Goal: Task Accomplishment & Management: Use online tool/utility

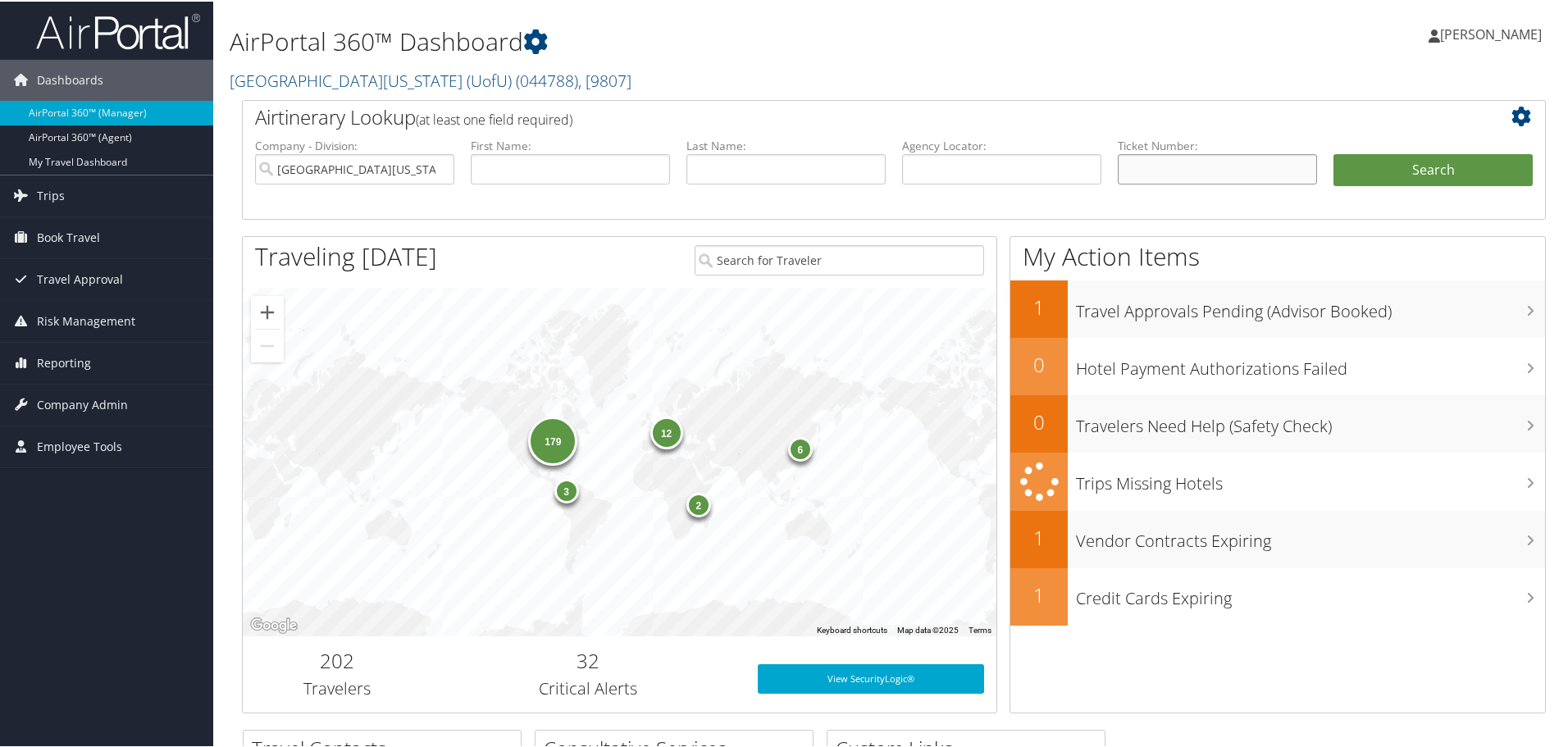
click at [1138, 161] on input "text" at bounding box center [1218, 168] width 199 height 31
type input "0068998461653"
click at [1377, 178] on button "Search" at bounding box center [1433, 169] width 199 height 33
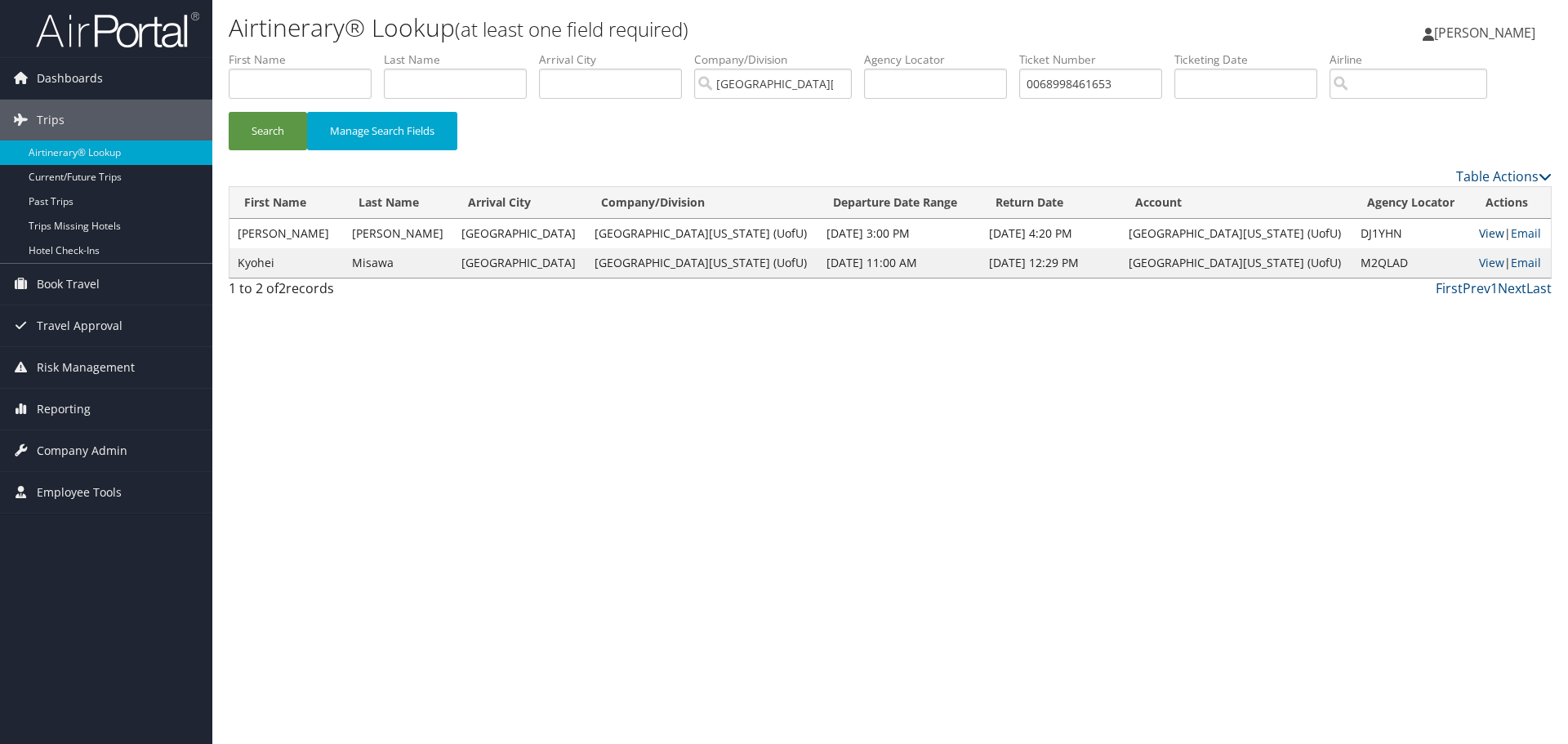
click at [1479, 234] on link "View" at bounding box center [1492, 233] width 25 height 15
click at [76, 409] on span "Reporting" at bounding box center [64, 409] width 54 height 41
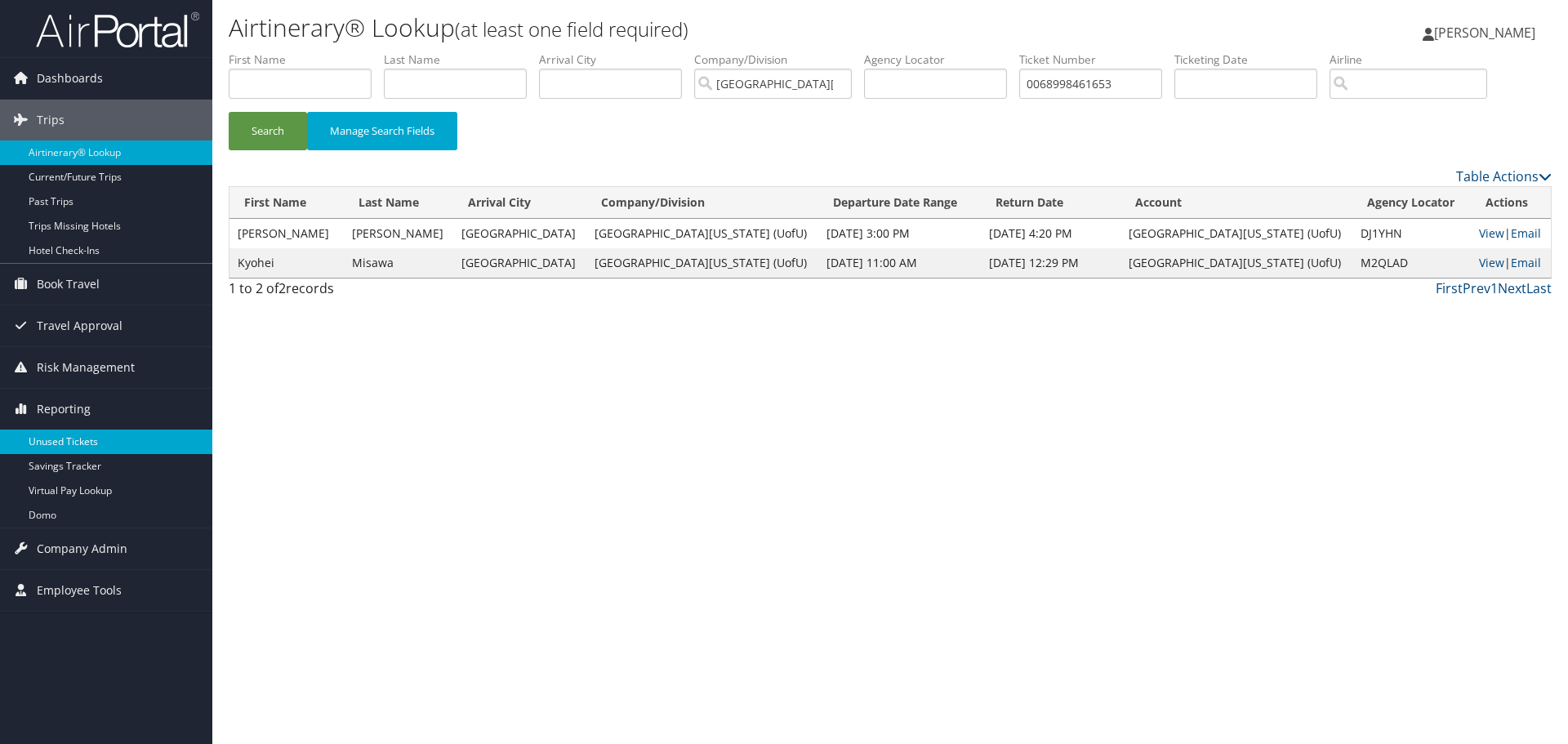
click at [73, 444] on link "Unused Tickets" at bounding box center [106, 441] width 212 height 24
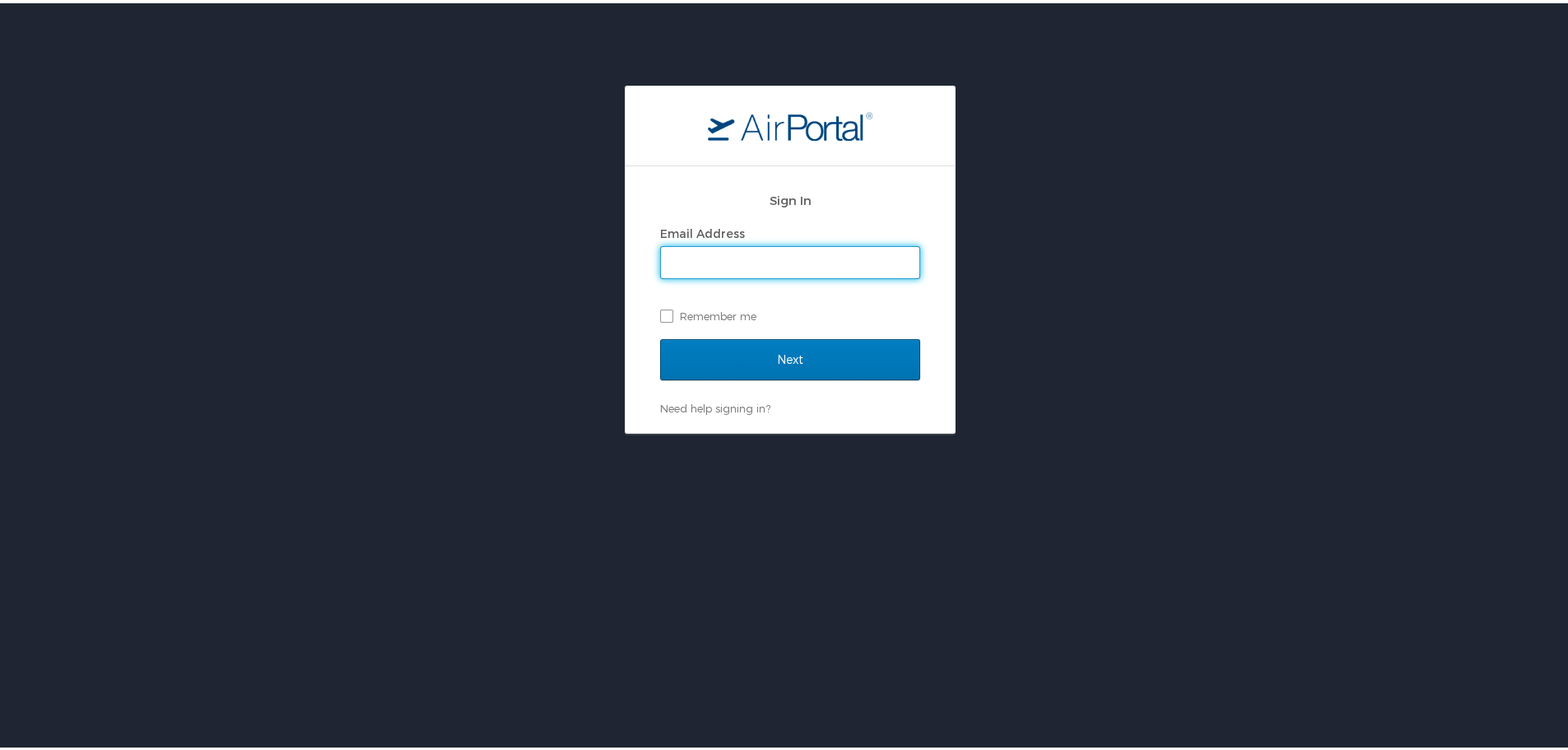
type input "[PERSON_NAME][EMAIL_ADDRESS][PERSON_NAME][DOMAIN_NAME]"
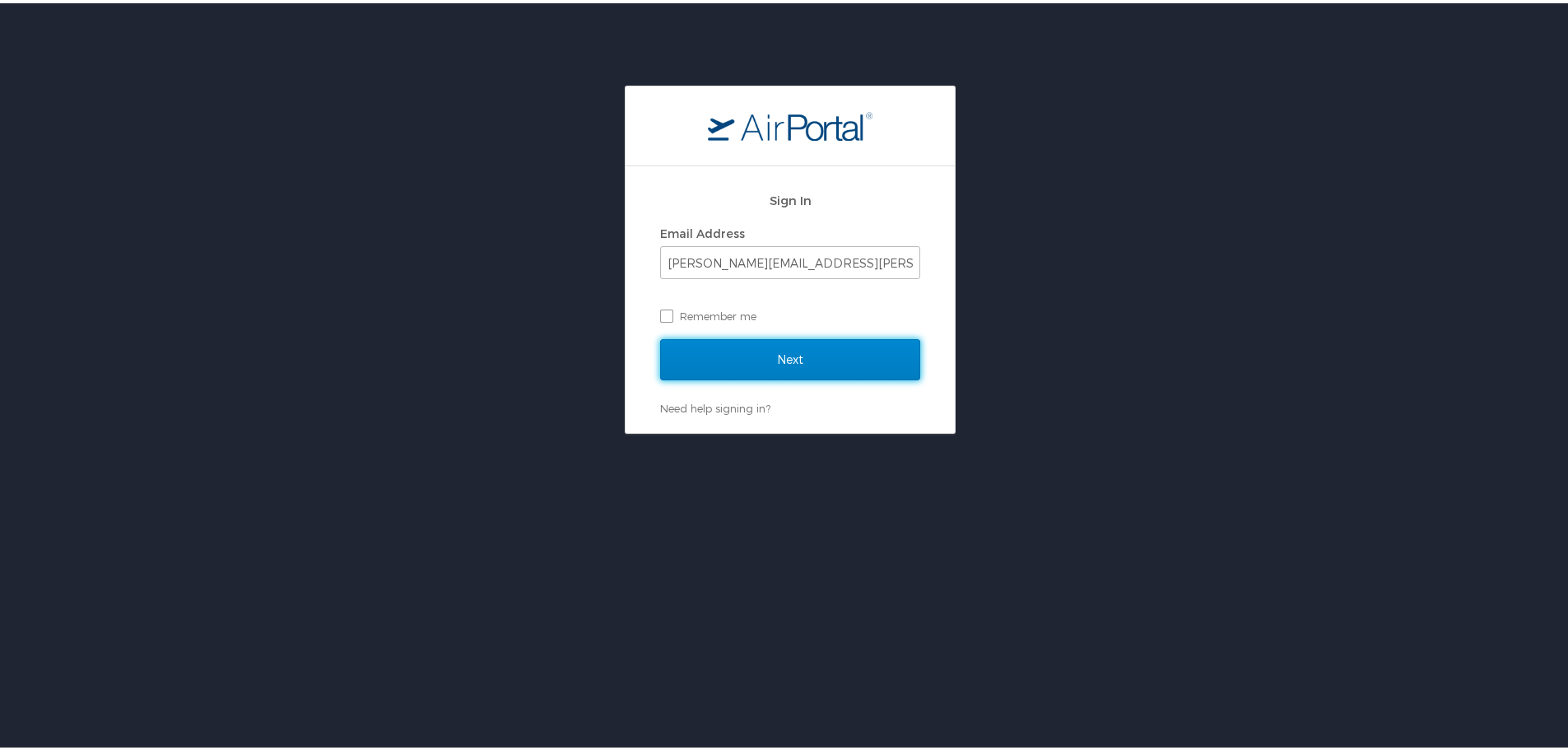
click at [764, 358] on input "Next" at bounding box center [790, 356] width 260 height 42
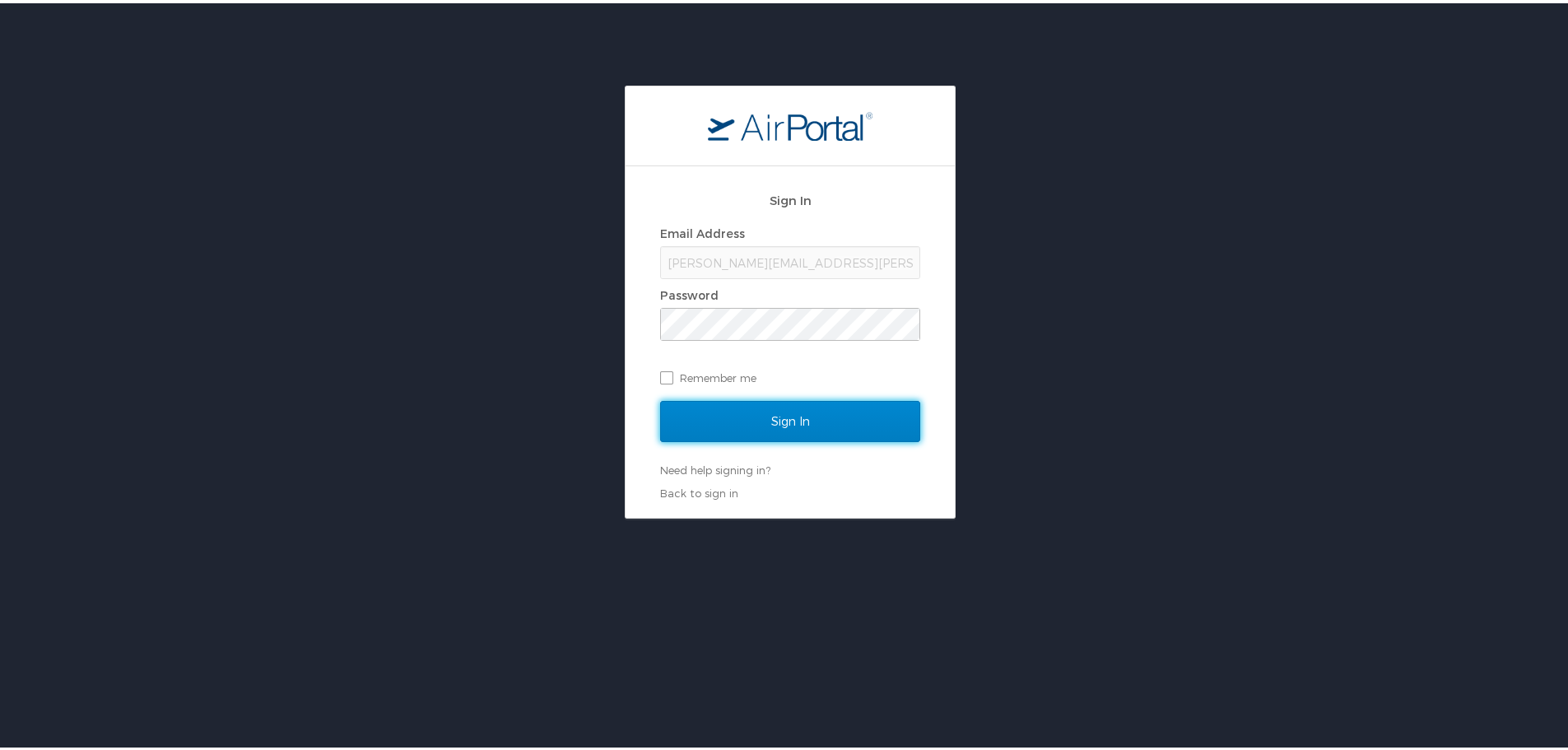
click at [765, 412] on input "Sign In" at bounding box center [790, 419] width 260 height 42
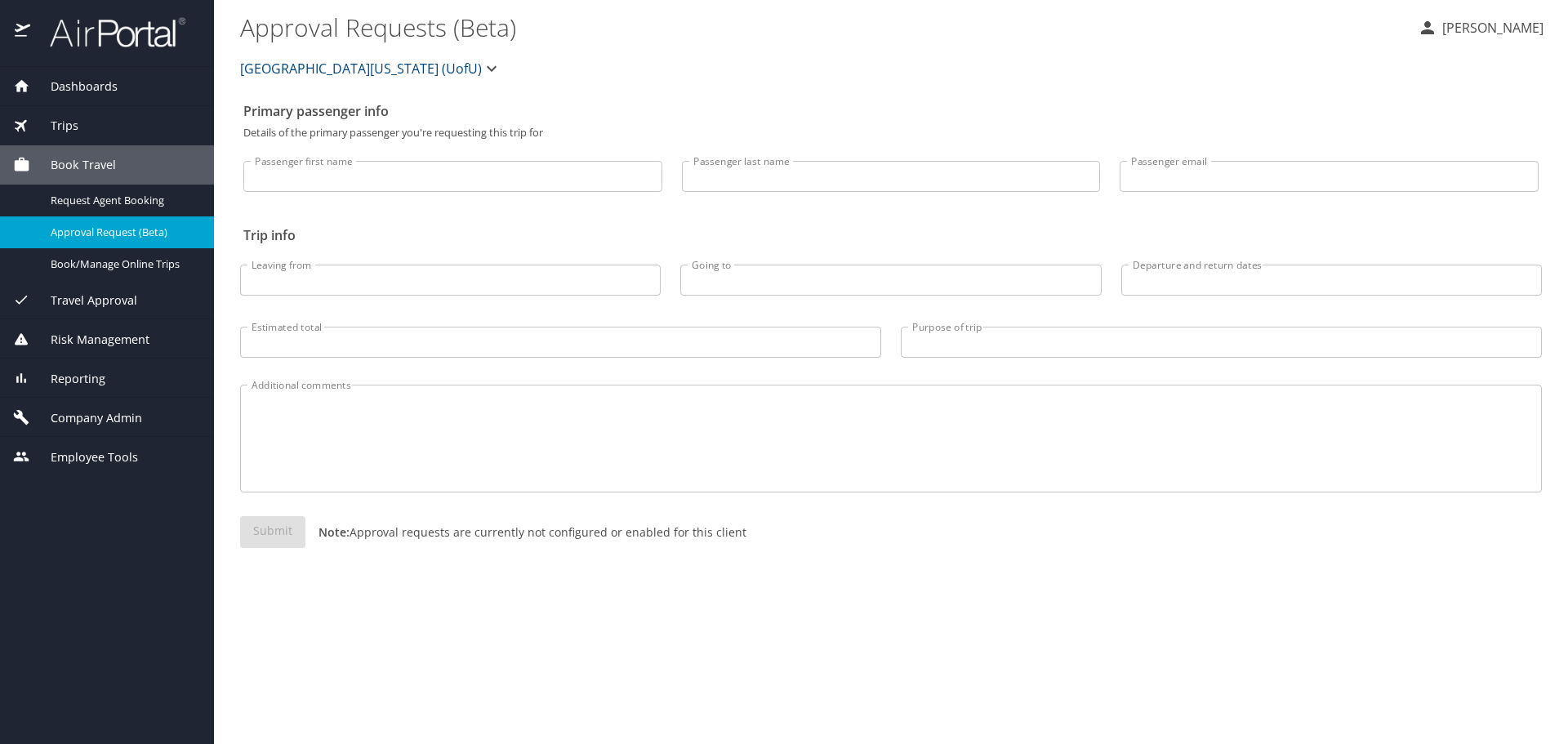
click at [87, 378] on span "Reporting" at bounding box center [68, 379] width 75 height 18
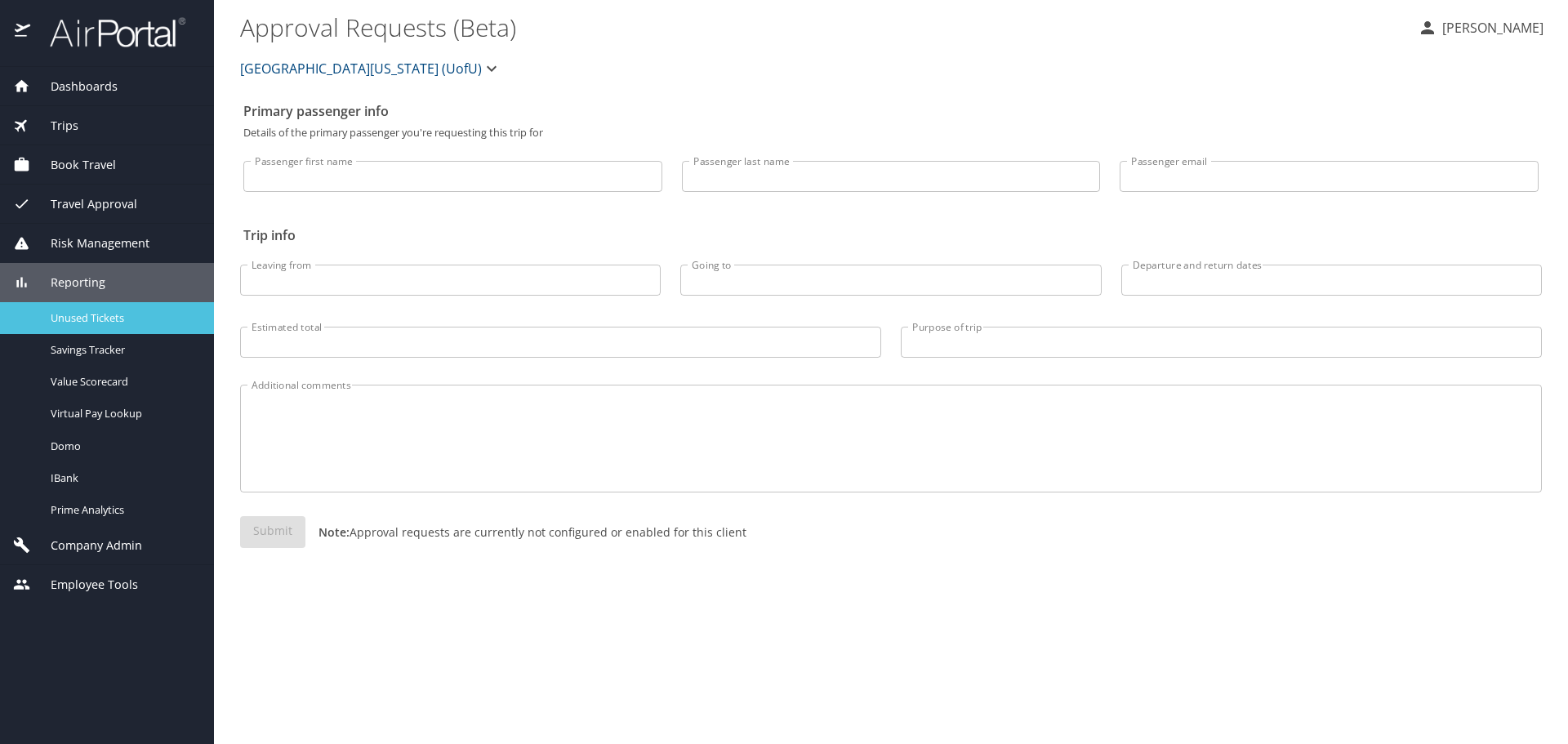
click at [89, 320] on span "Unused Tickets" at bounding box center [123, 318] width 144 height 15
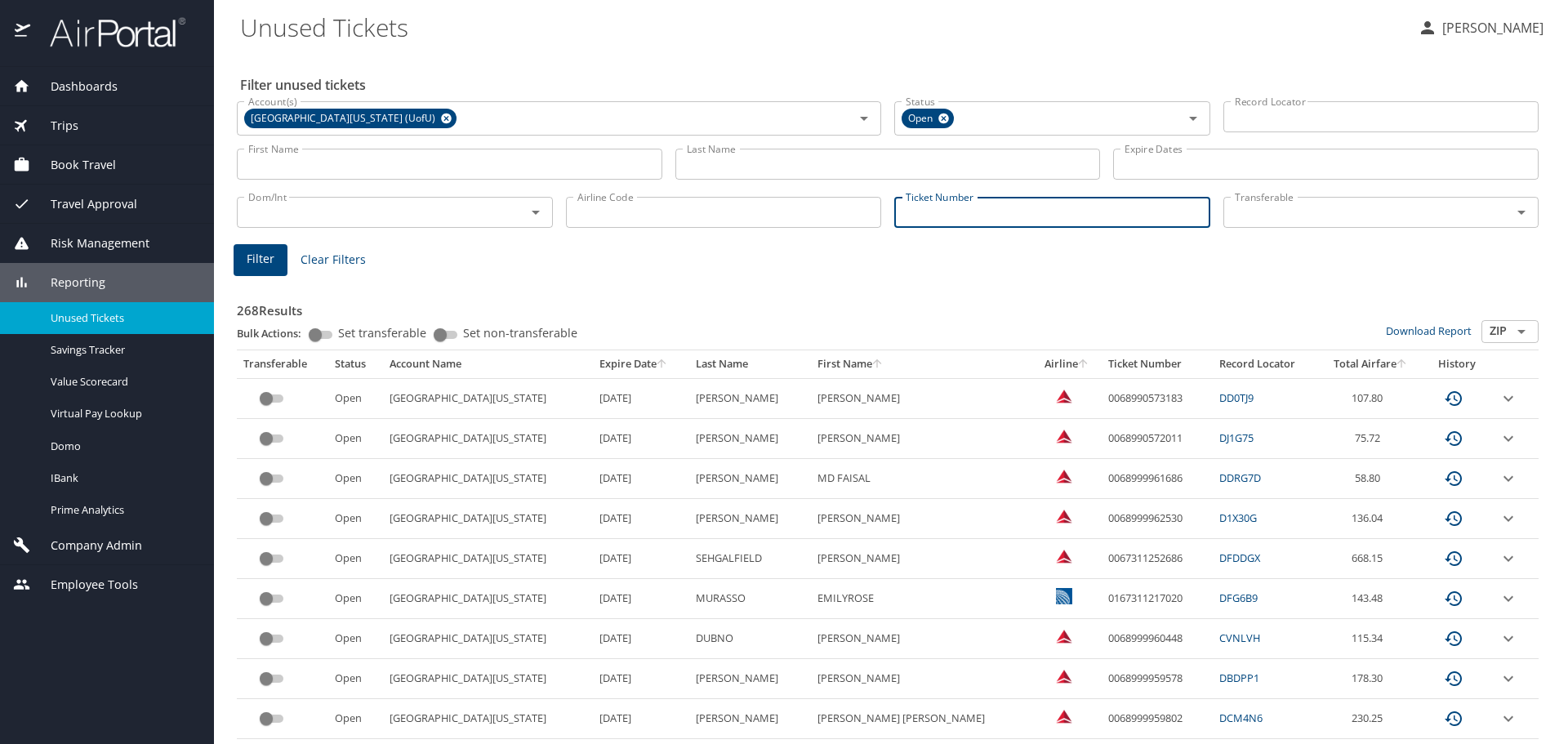
click at [907, 218] on input "Ticket Number" at bounding box center [1052, 212] width 316 height 31
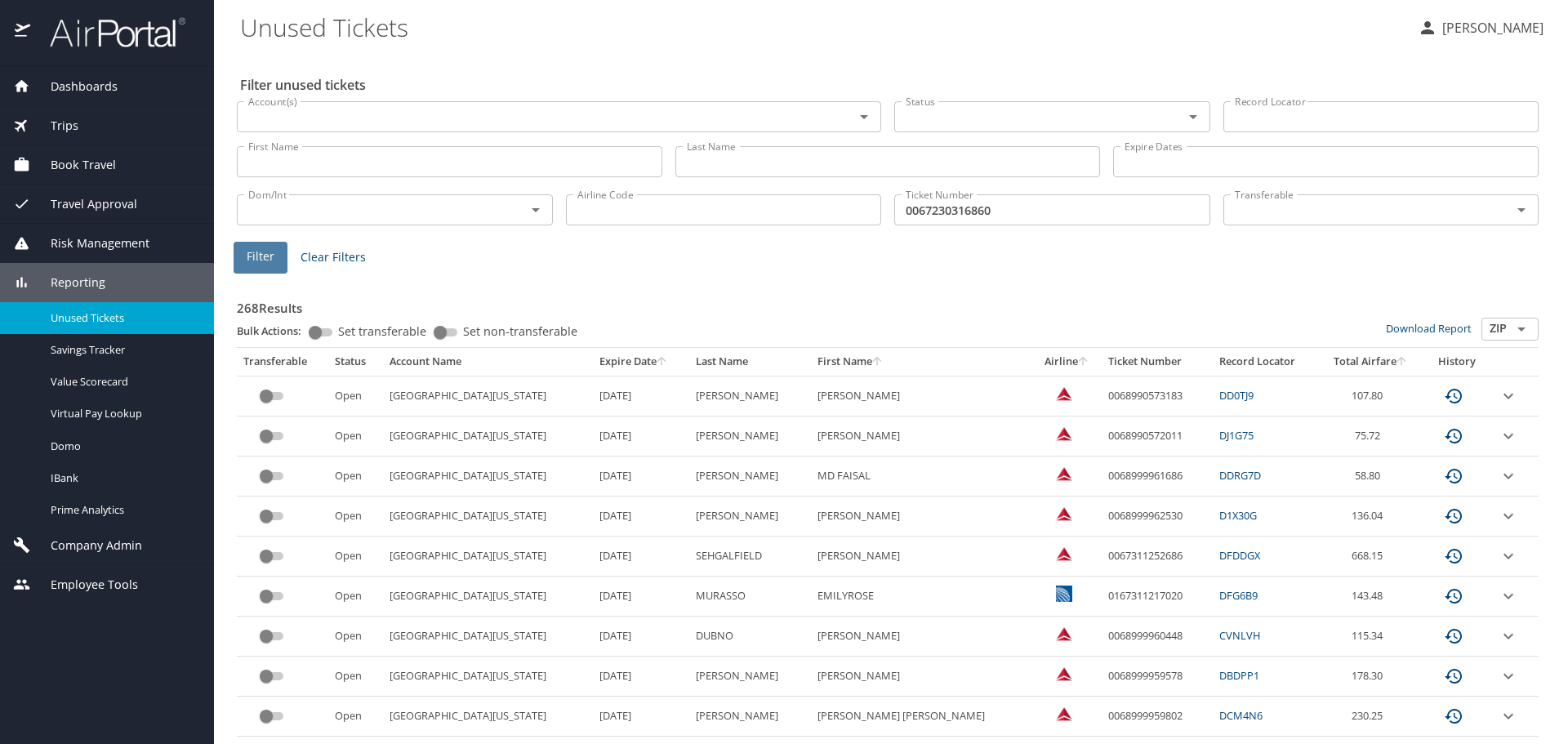
click at [275, 253] on button "Filter" at bounding box center [260, 258] width 54 height 32
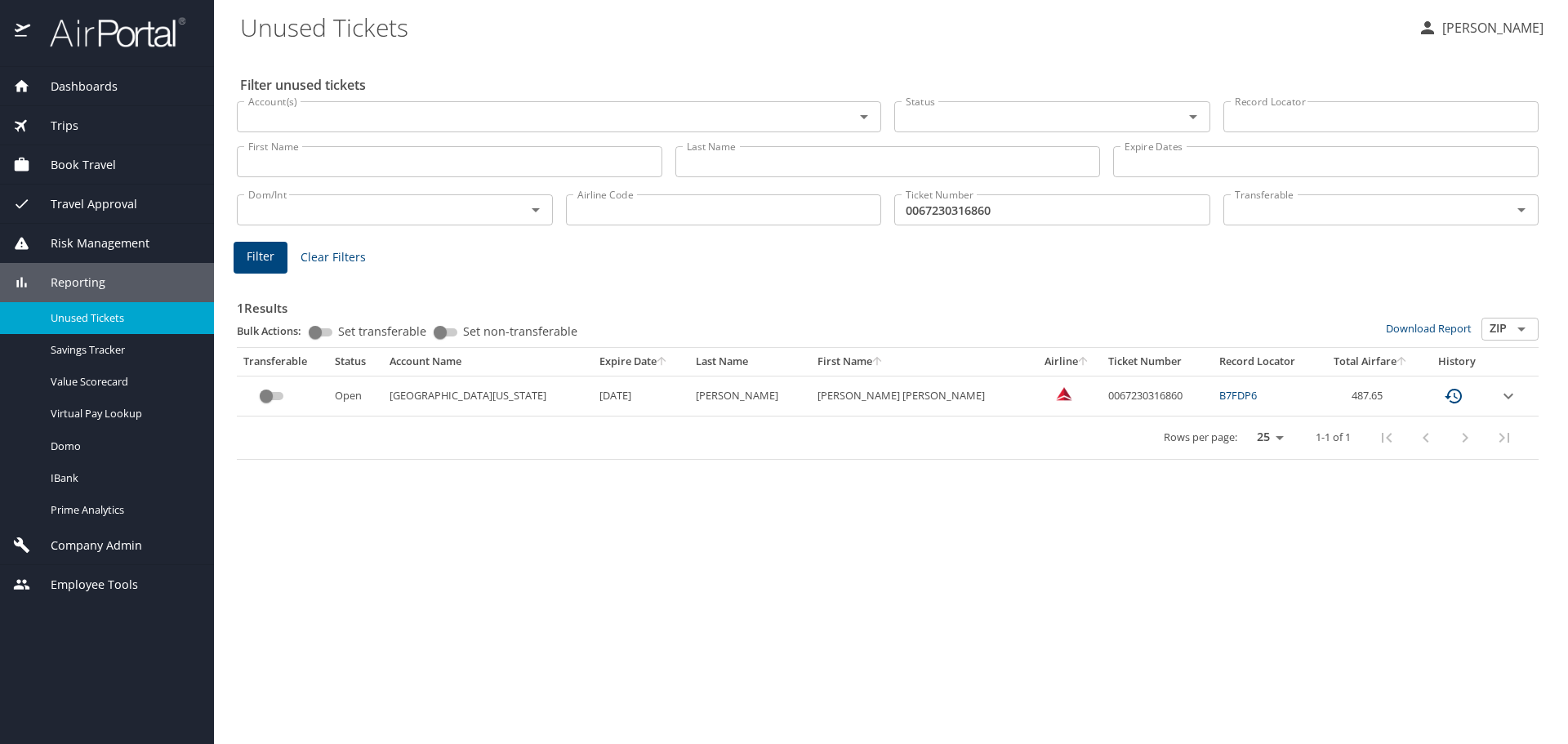
click at [1012, 202] on input "0067230316860" at bounding box center [1052, 210] width 316 height 31
type input "0"
click at [1522, 208] on icon "Open" at bounding box center [1521, 210] width 20 height 20
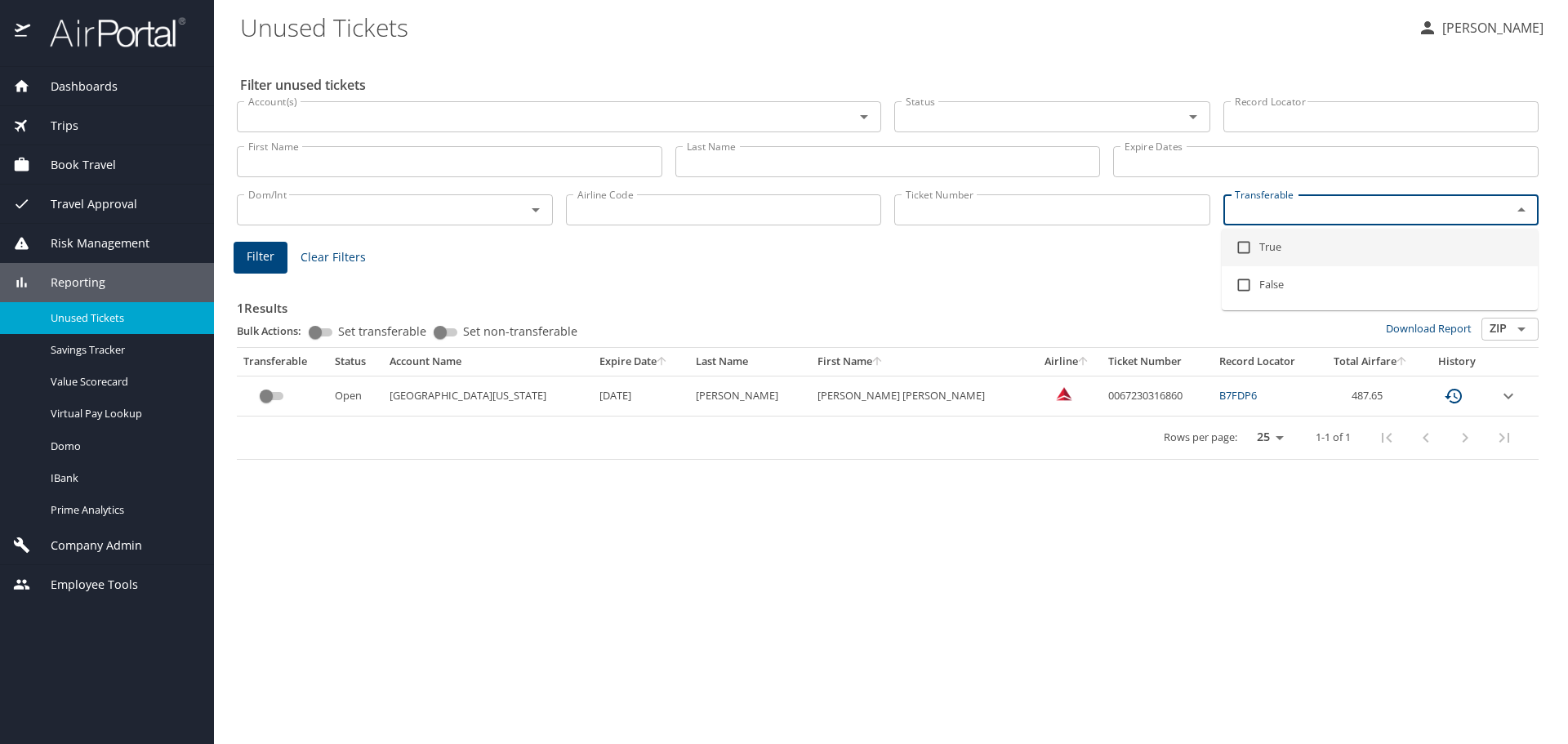
click at [1241, 245] on input "checkbox" at bounding box center [1243, 247] width 31 height 31
checkbox input "true"
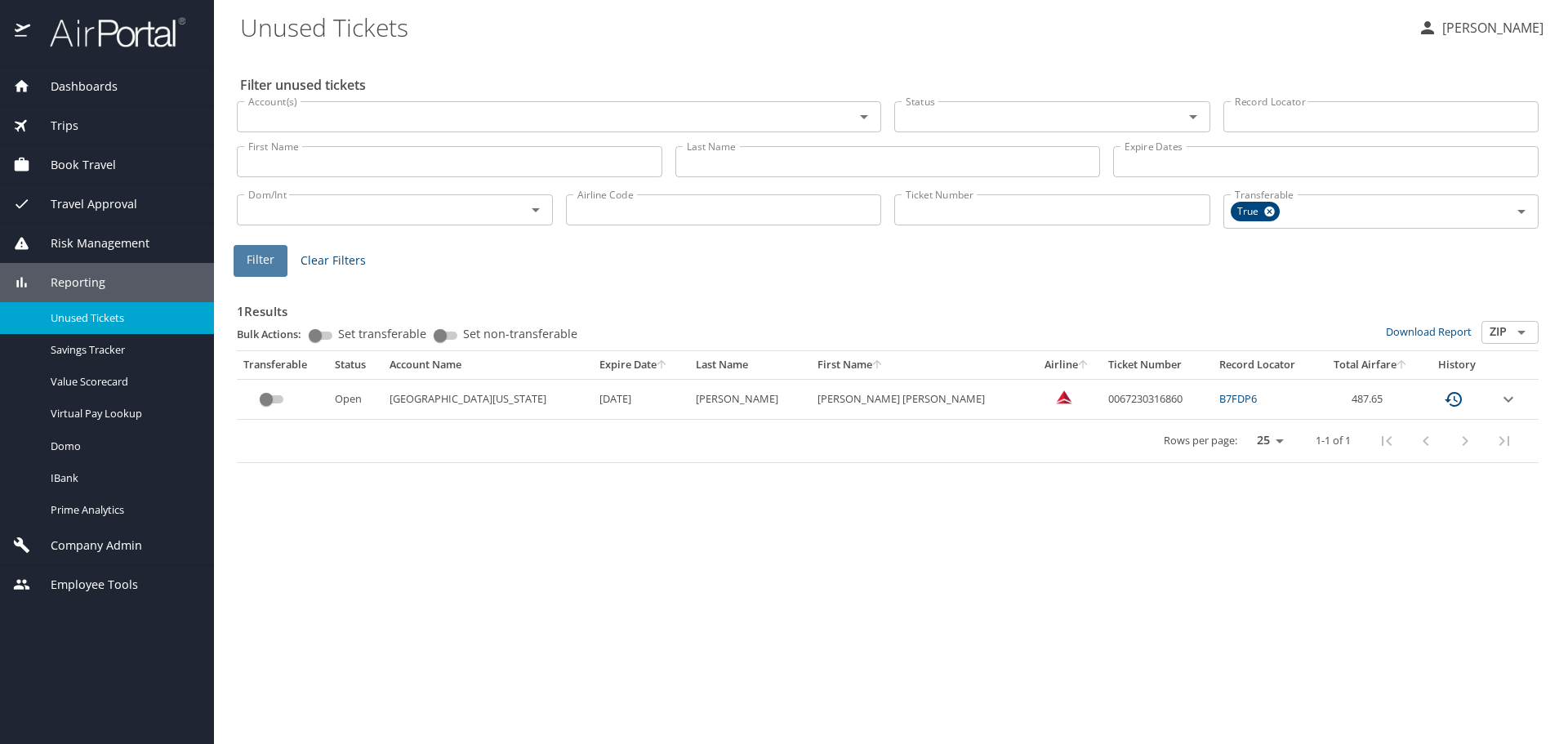
click at [247, 261] on span "Filter" at bounding box center [260, 260] width 28 height 21
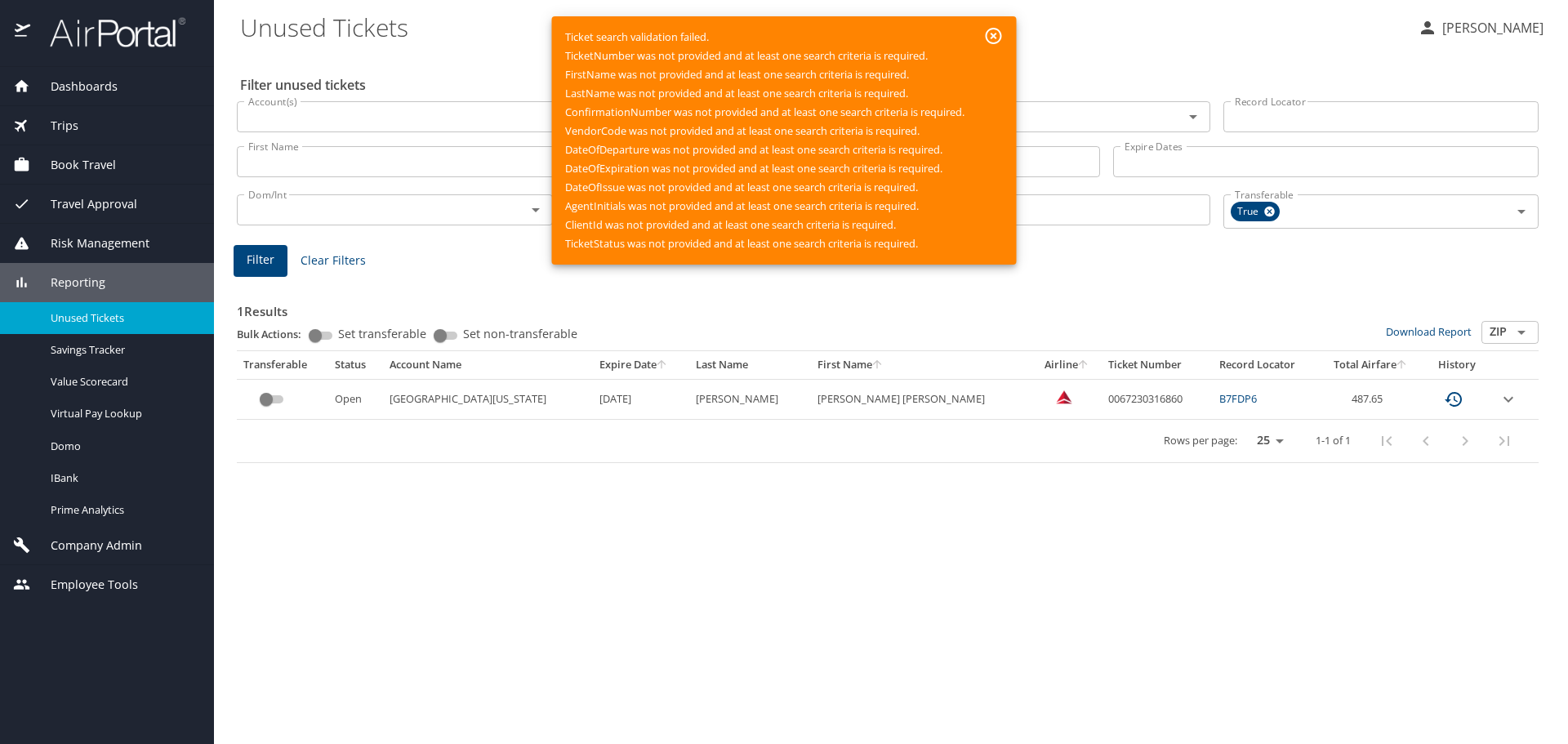
click at [458, 276] on div "1 Results Bulk Actions: Set transferable Set non-transferable Download Report Z…" at bounding box center [887, 368] width 1315 height 202
click at [999, 38] on icon "button" at bounding box center [994, 36] width 20 height 20
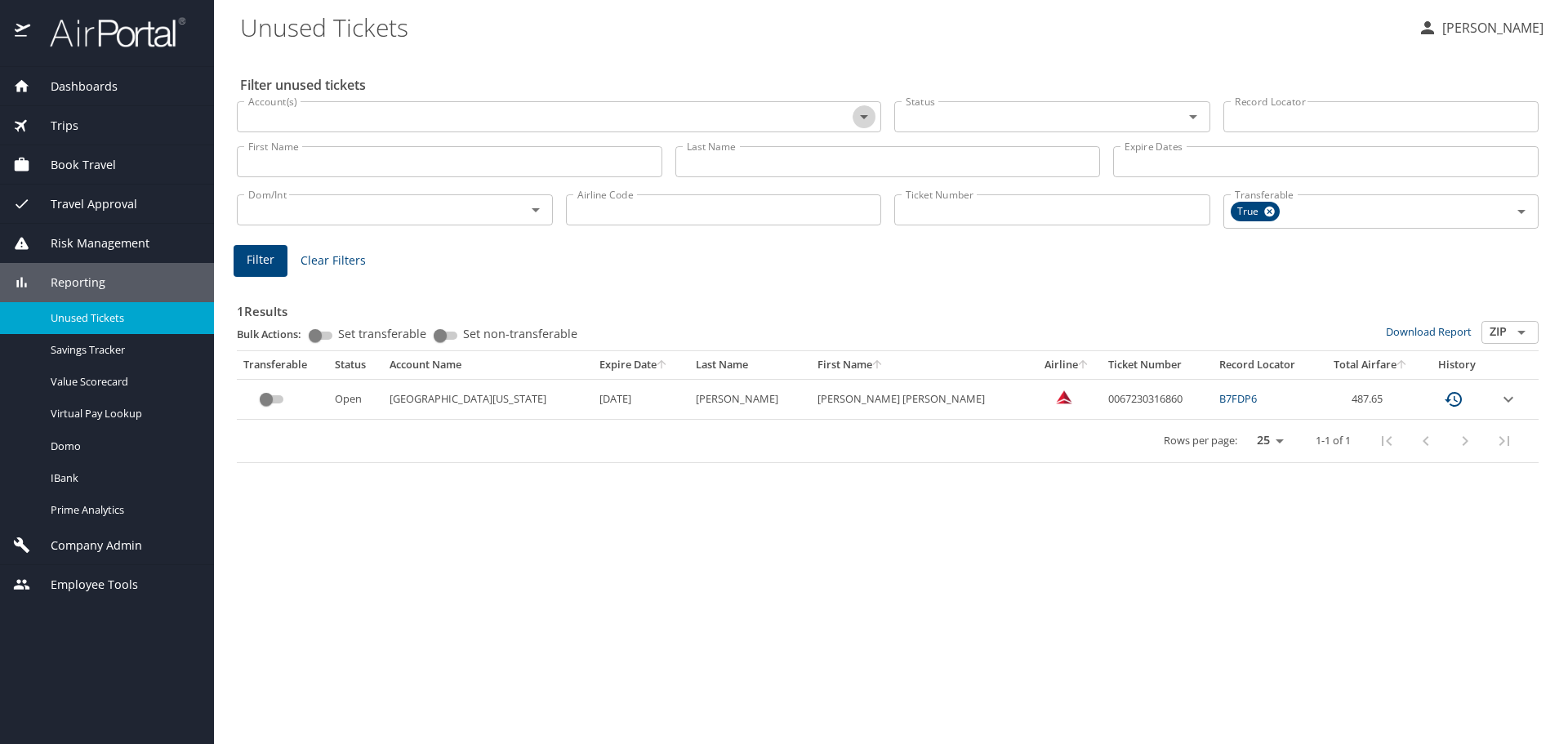
click at [863, 116] on icon "Open" at bounding box center [864, 117] width 8 height 4
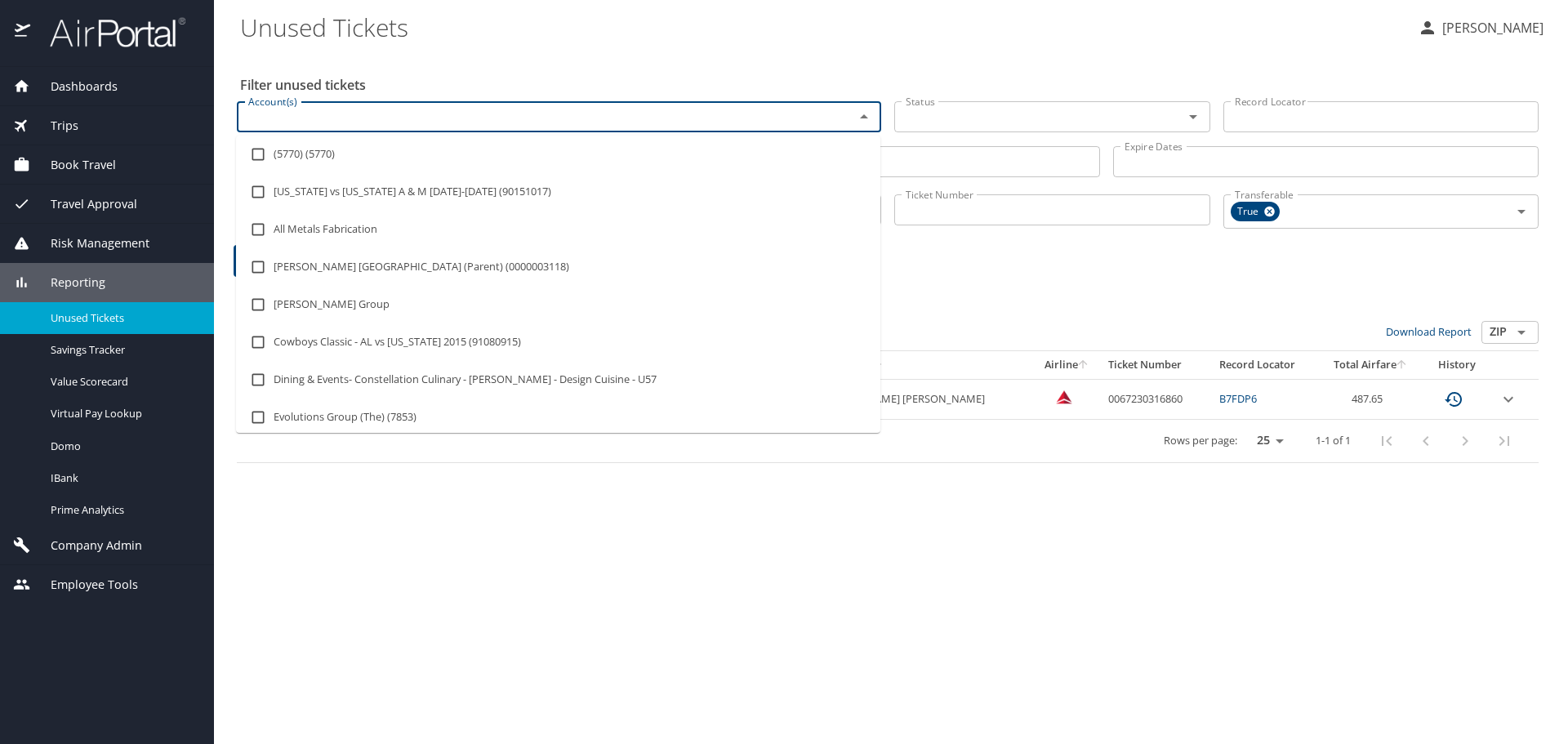
click at [371, 117] on input "Account(s)" at bounding box center [534, 117] width 586 height 21
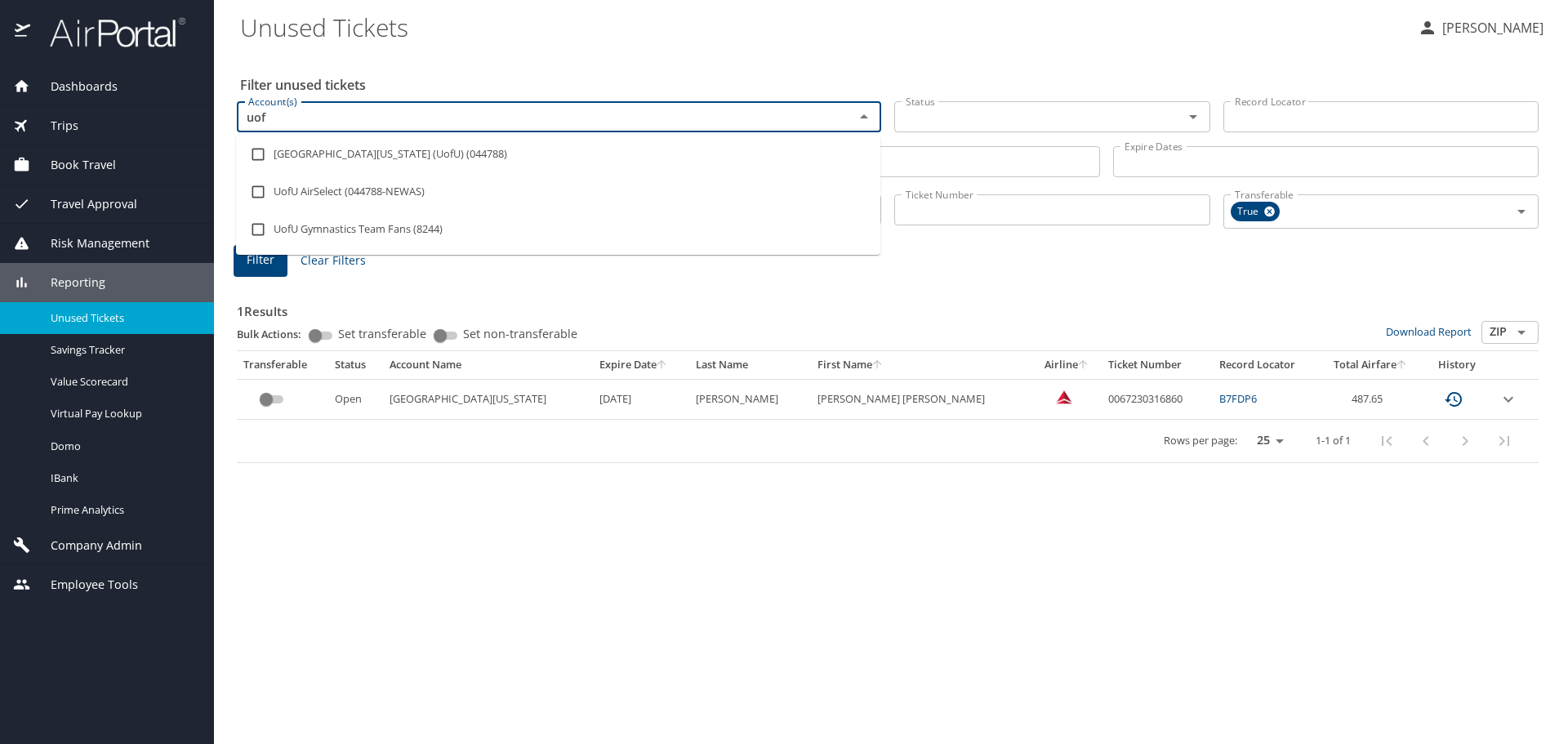
type input "uofu"
click at [369, 159] on li "[GEOGRAPHIC_DATA][US_STATE] (UofU) (044788)" at bounding box center [558, 154] width 644 height 38
checkbox input "true"
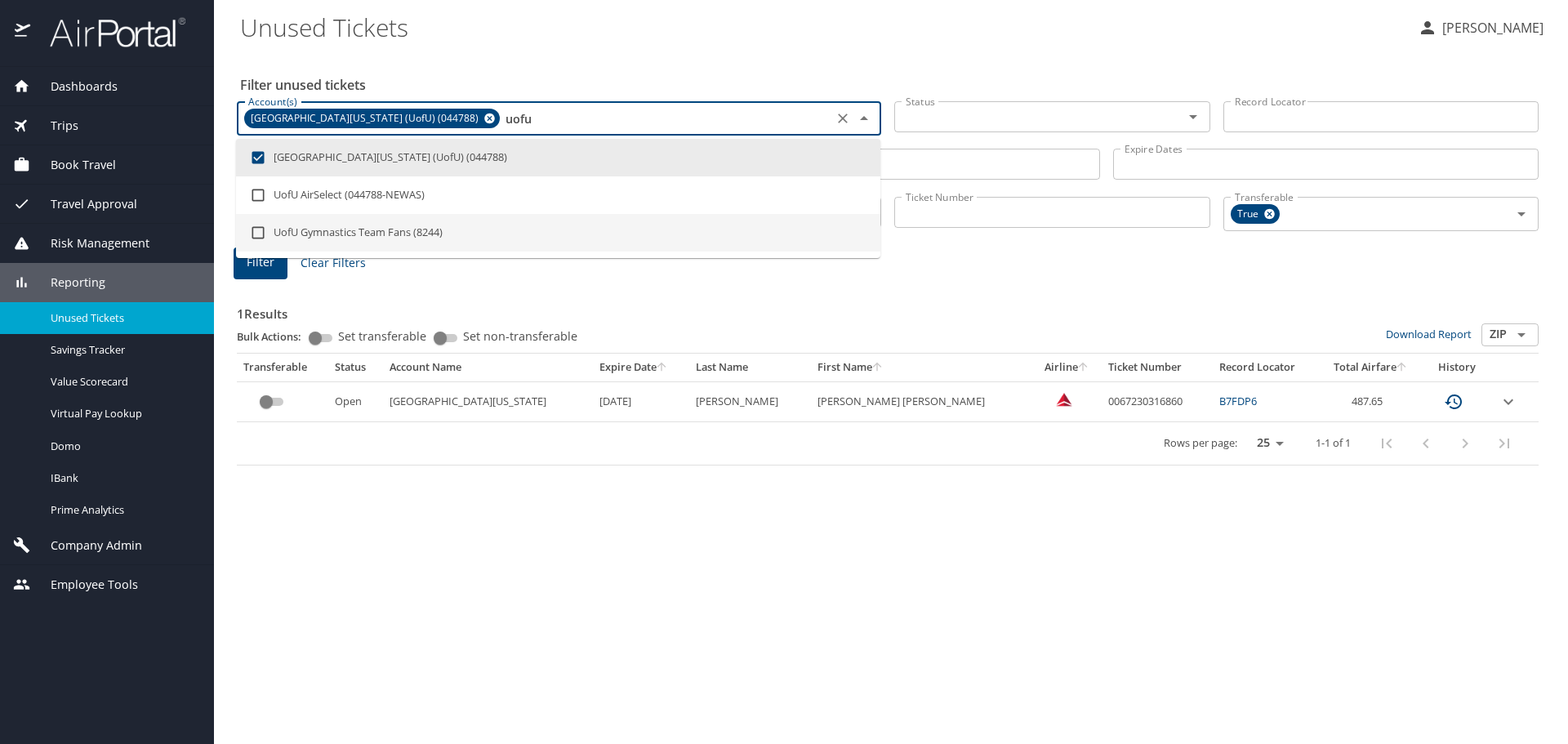
type input "uofu"
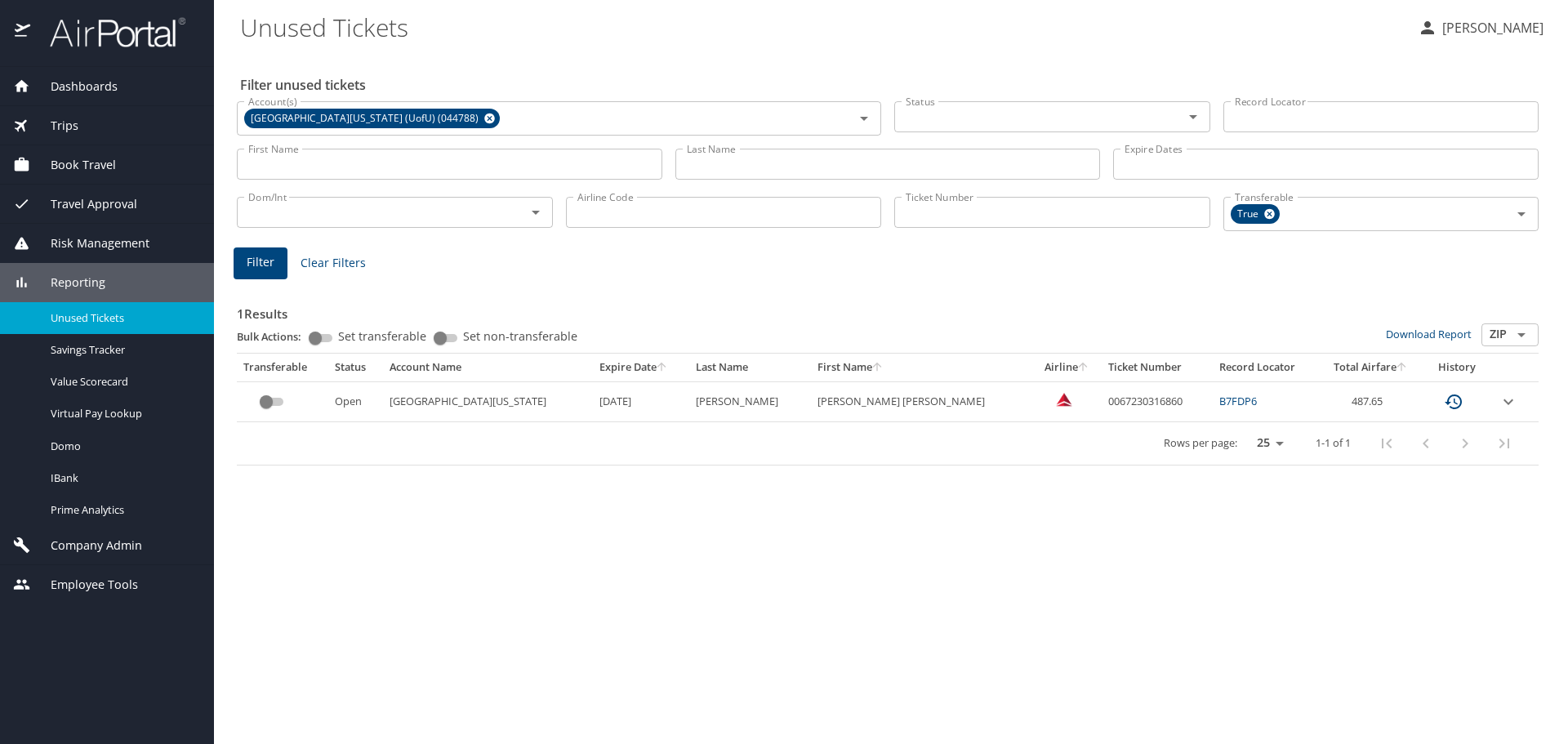
click at [561, 298] on h3 "1 Results" at bounding box center [888, 309] width 1302 height 29
click at [263, 255] on span "Filter" at bounding box center [260, 262] width 28 height 21
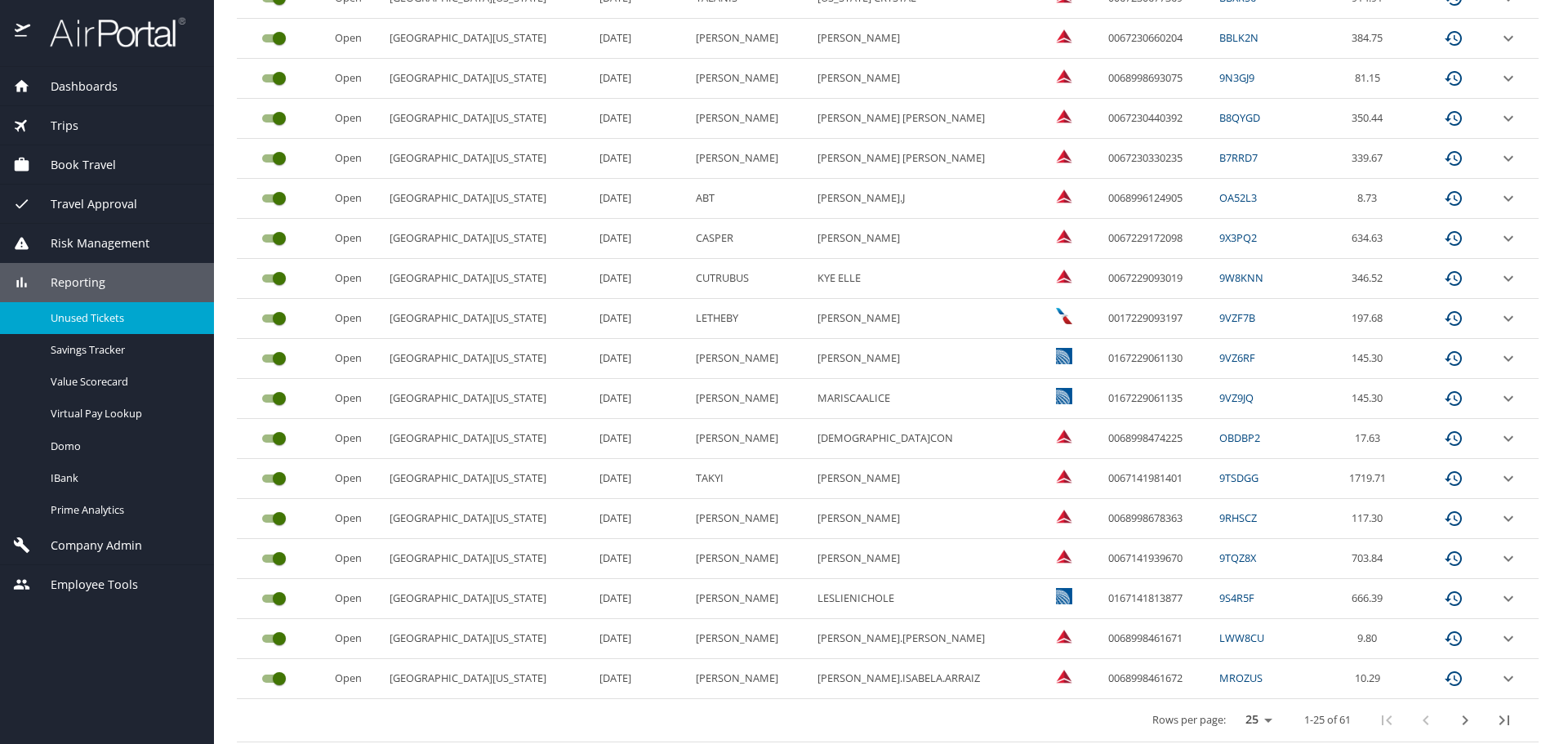
scroll to position [688, 0]
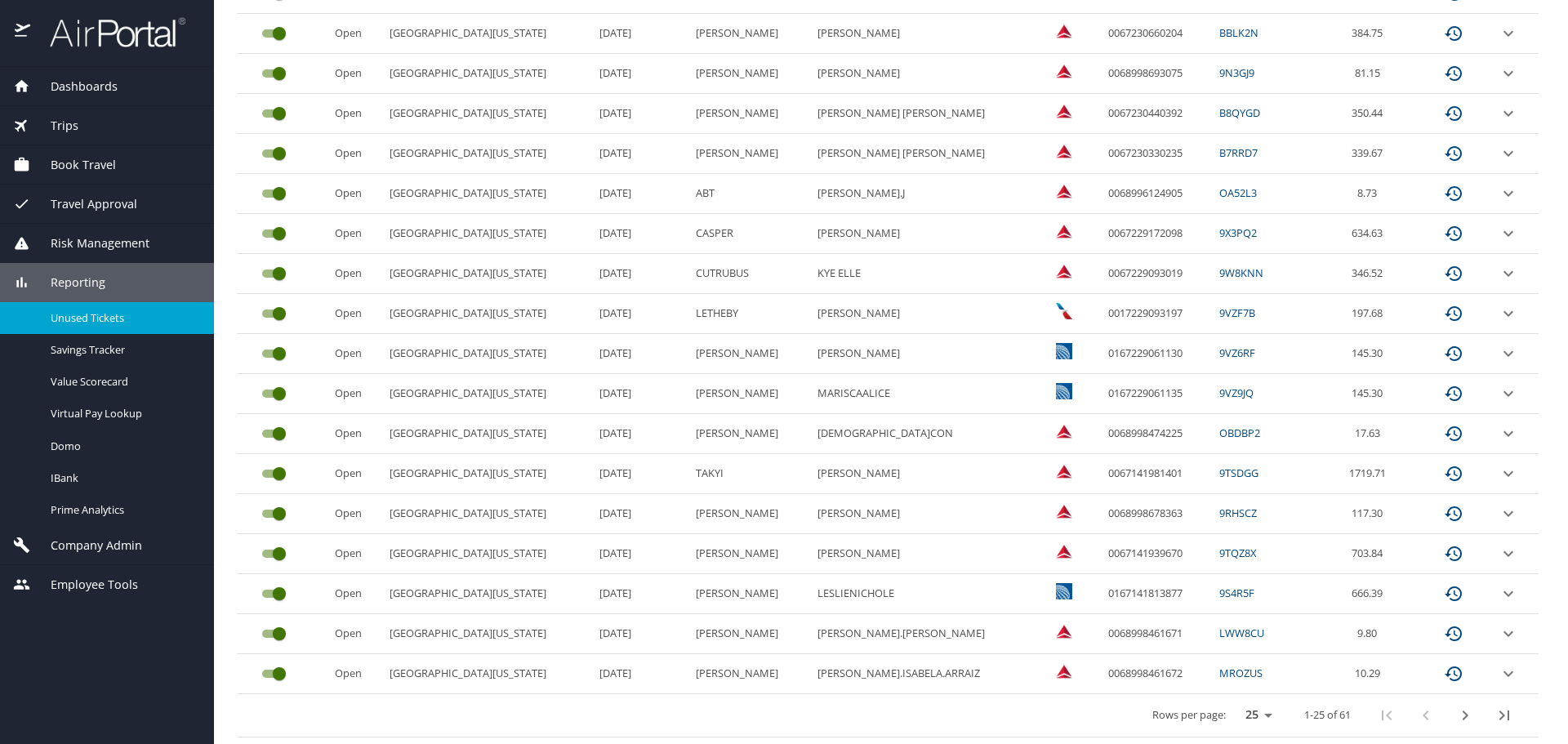
click at [1455, 719] on icon "next page" at bounding box center [1465, 715] width 20 height 20
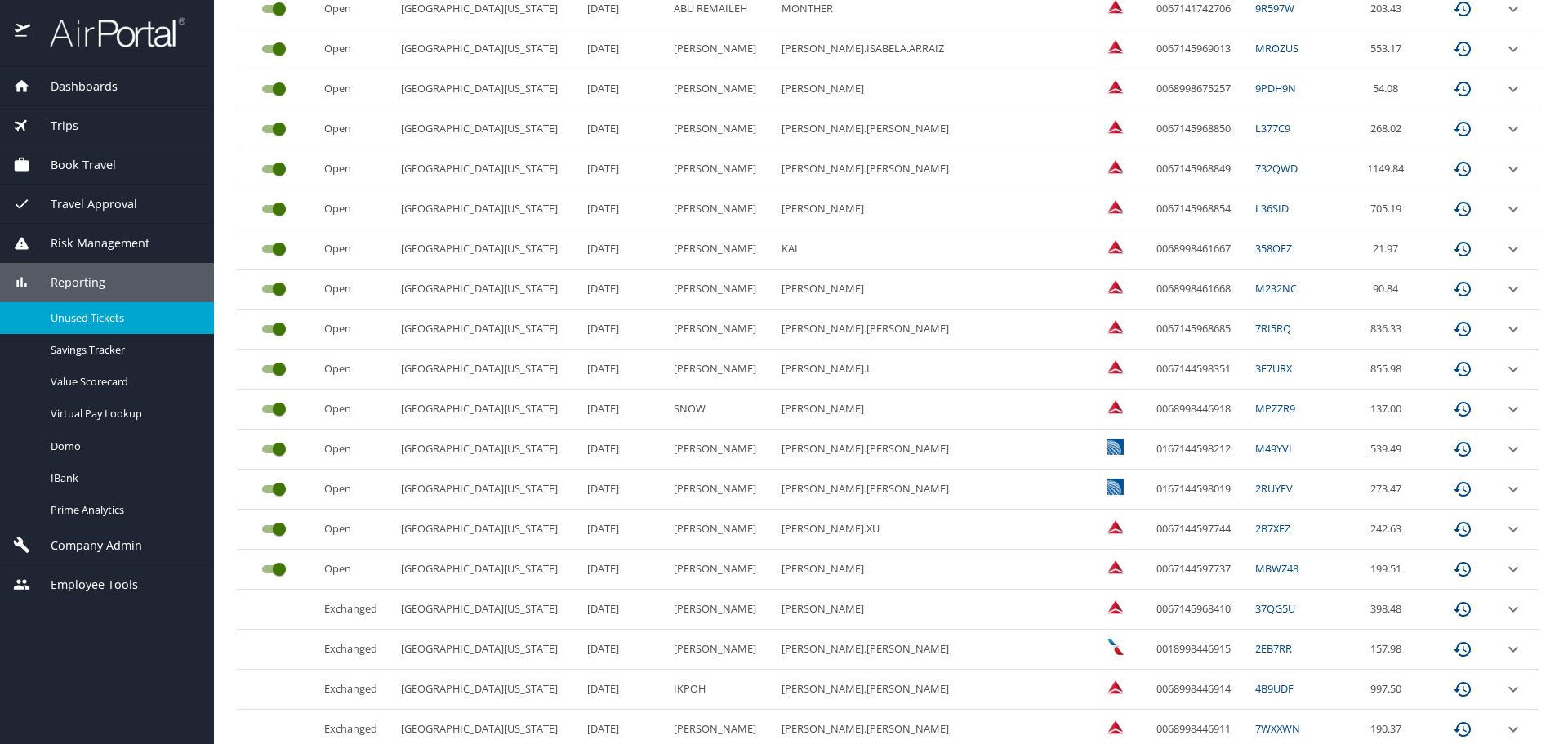
scroll to position [381, 0]
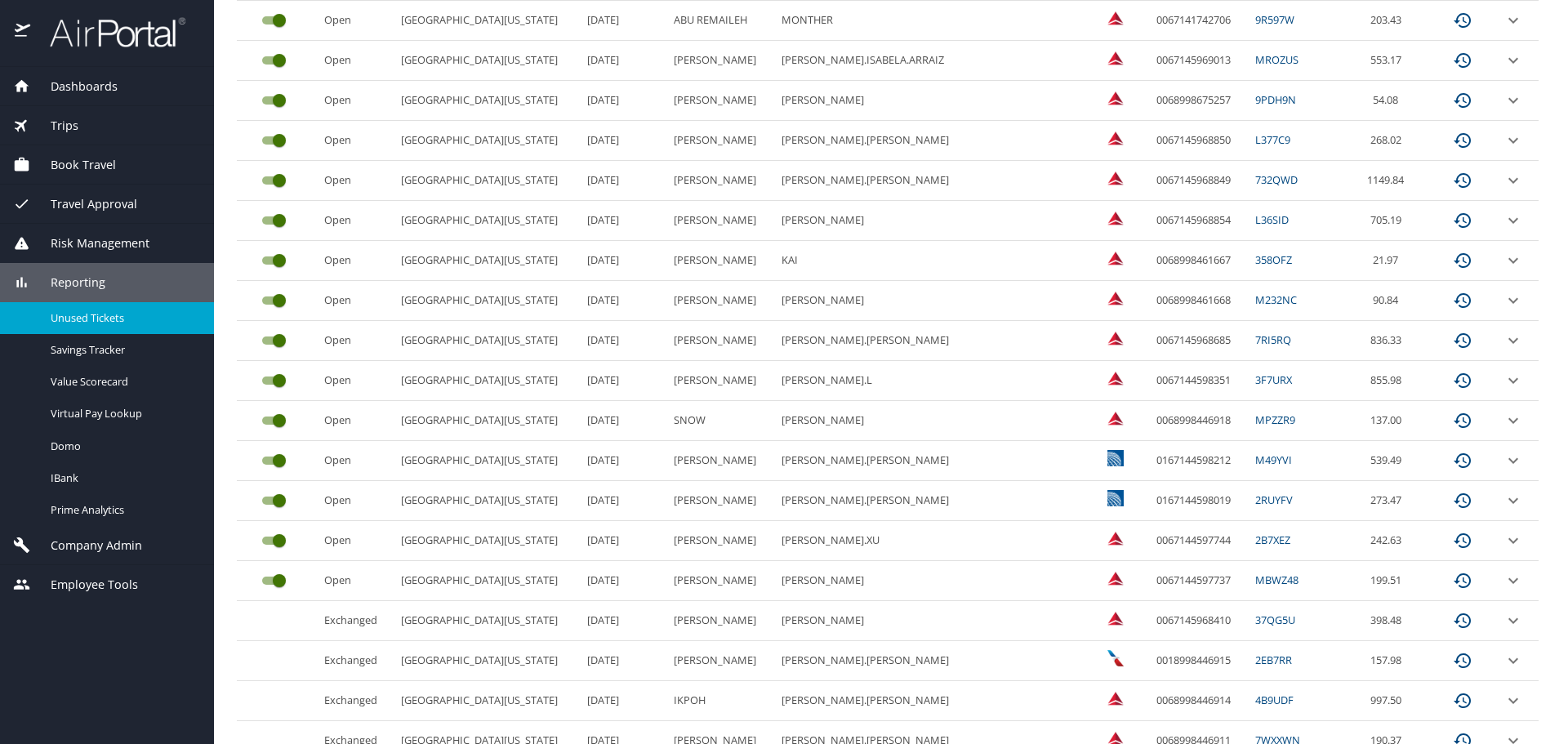
click at [1256, 61] on link "MROZUS" at bounding box center [1277, 59] width 43 height 14
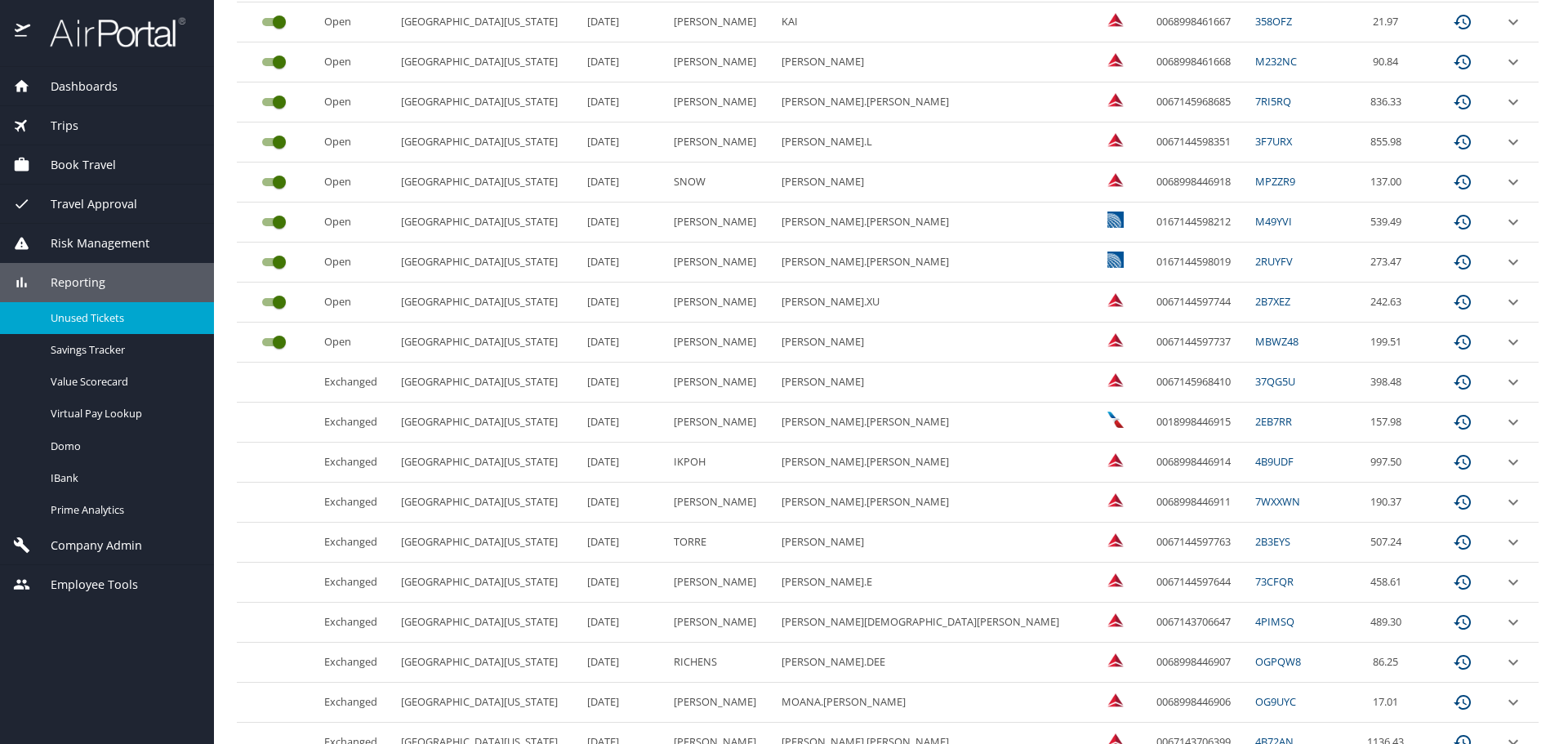
scroll to position [688, 0]
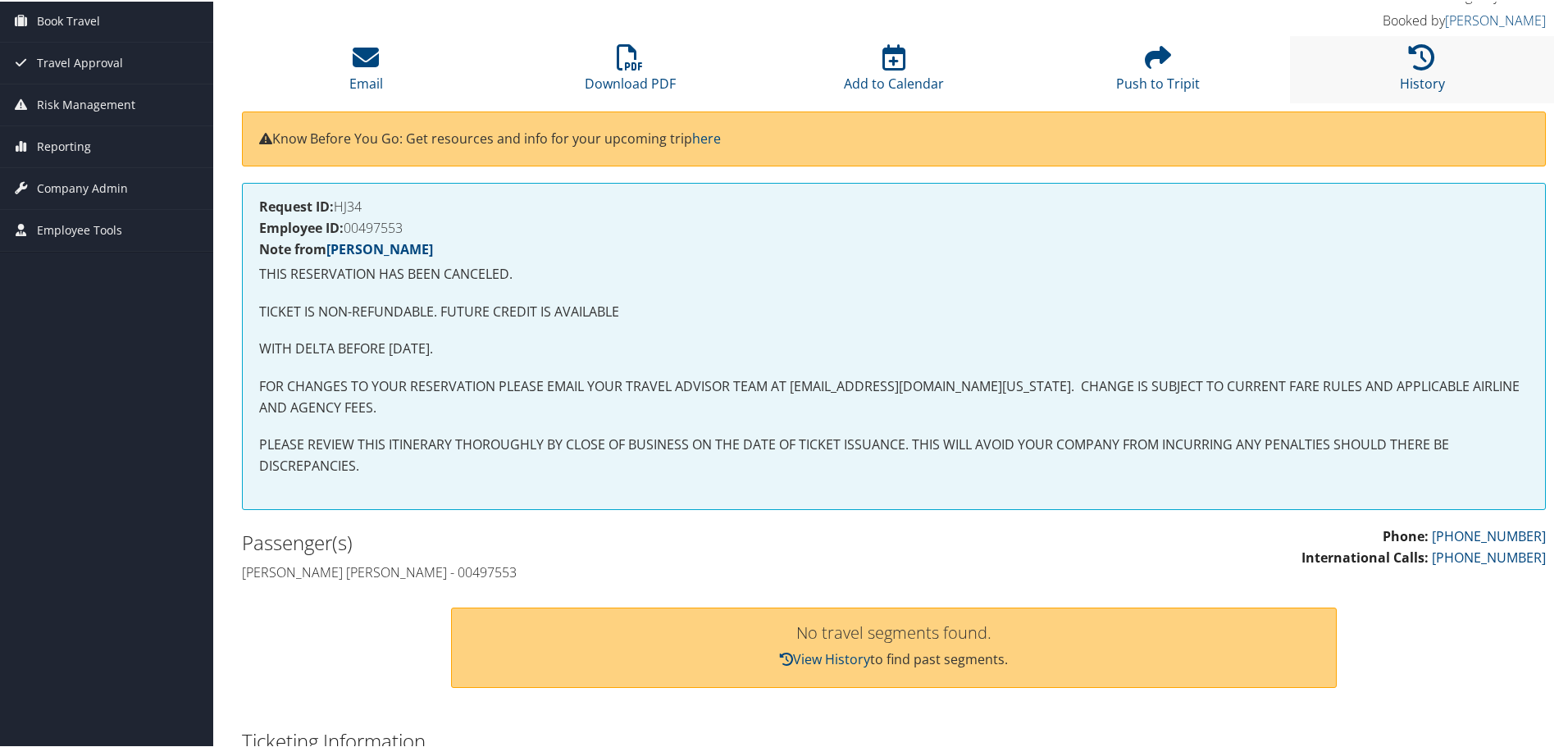
scroll to position [118, 0]
